Goal: Task Accomplishment & Management: Manage account settings

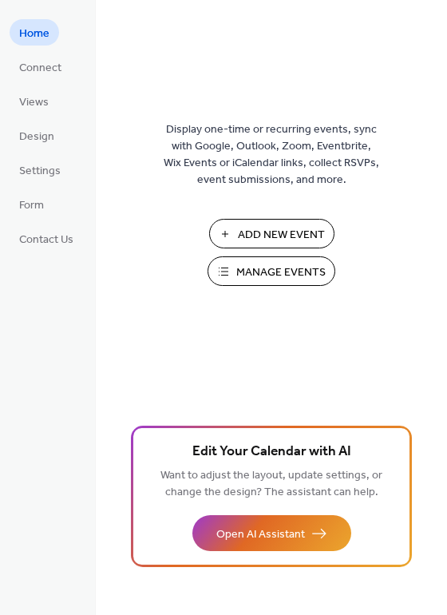
click at [293, 279] on span "Manage Events" at bounding box center [280, 272] width 89 height 17
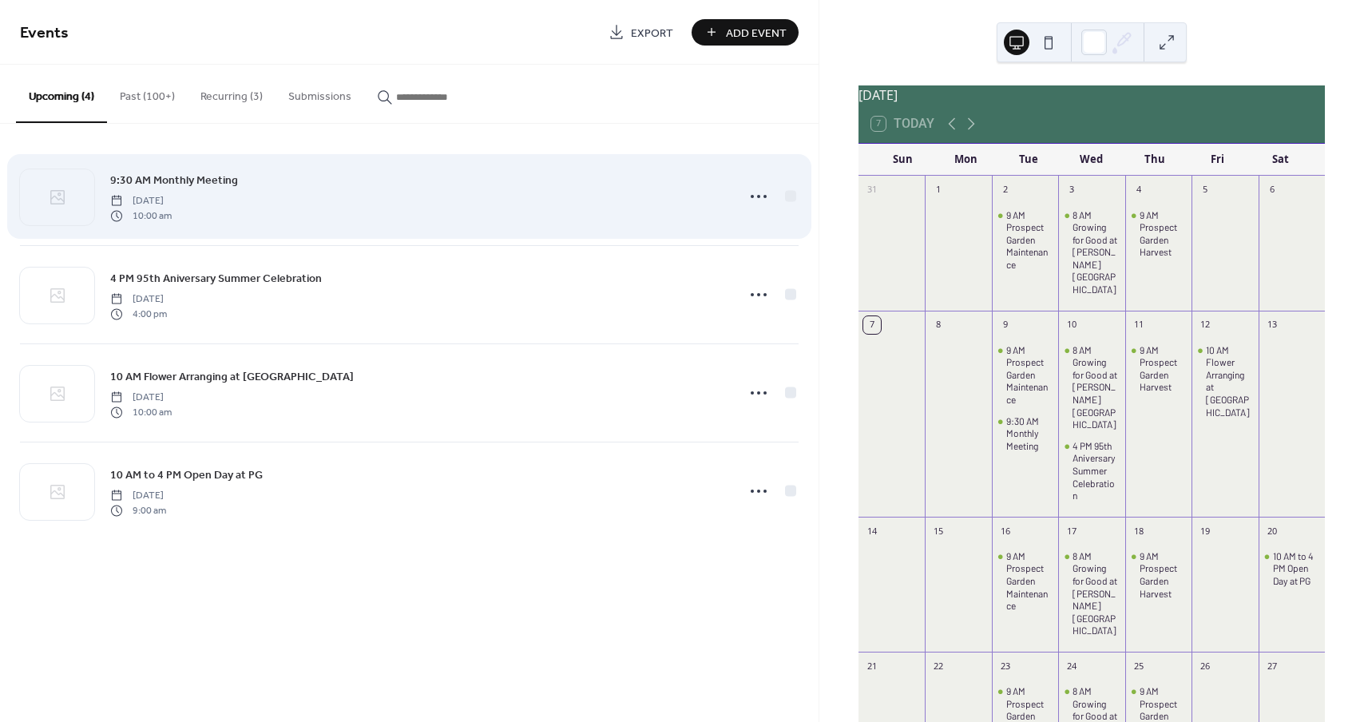
click at [212, 185] on span "9:30 AM Monthly Meeting" at bounding box center [174, 180] width 128 height 17
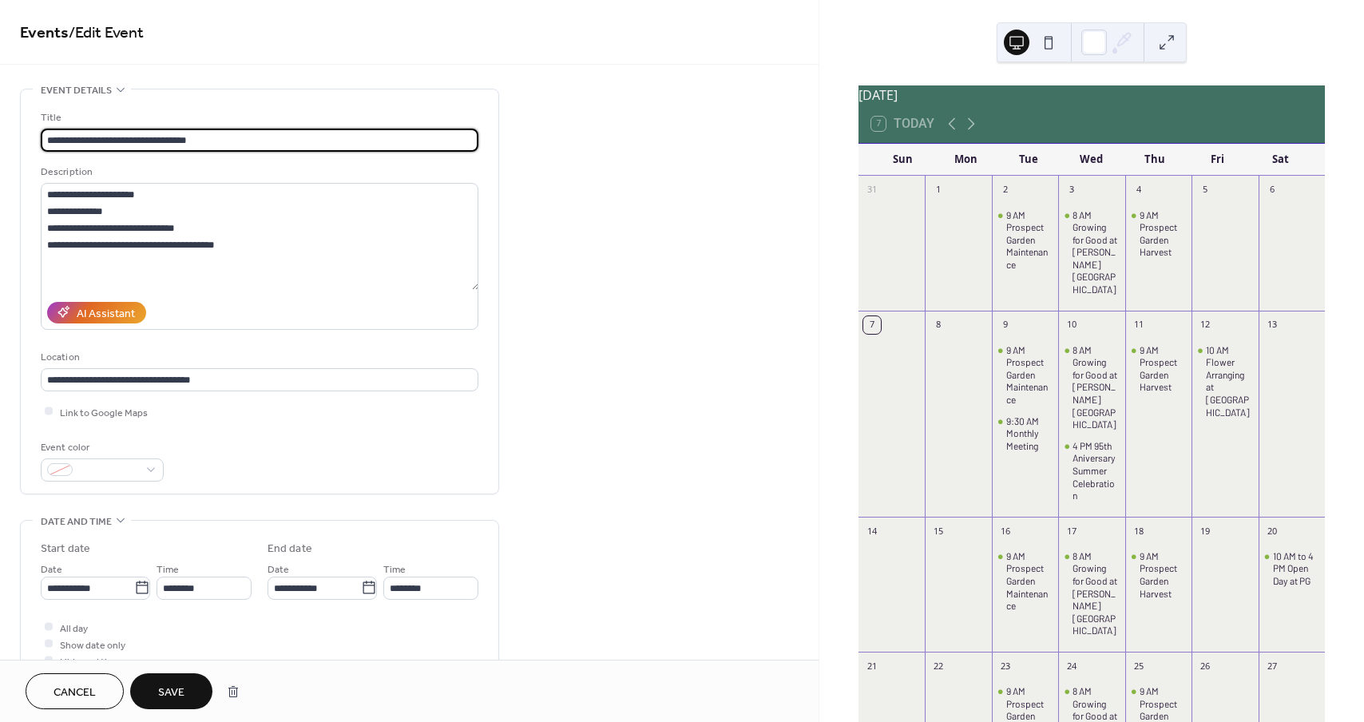
type input "**********"
click at [172, 691] on span "Save" at bounding box center [171, 692] width 26 height 17
